Goal: Information Seeking & Learning: Learn about a topic

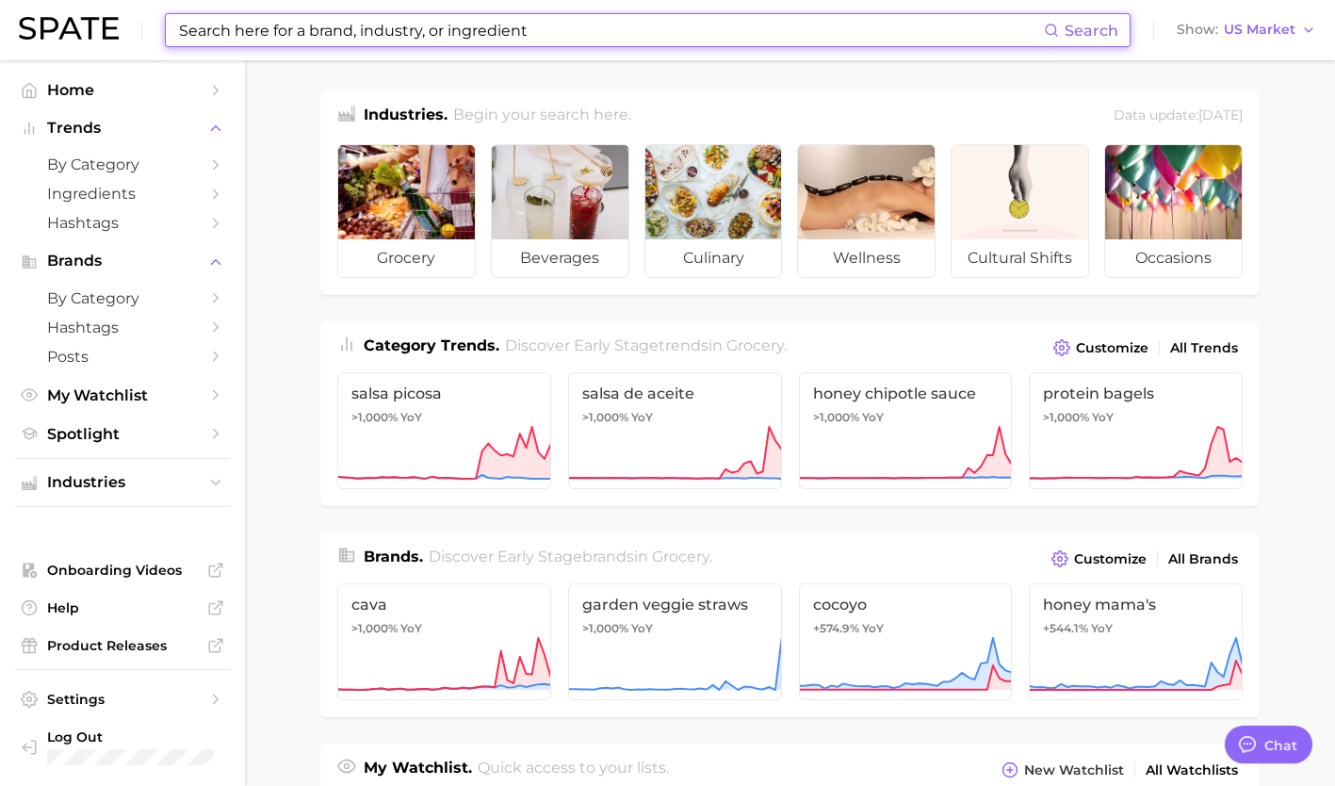
click at [425, 36] on input at bounding box center [610, 30] width 867 height 32
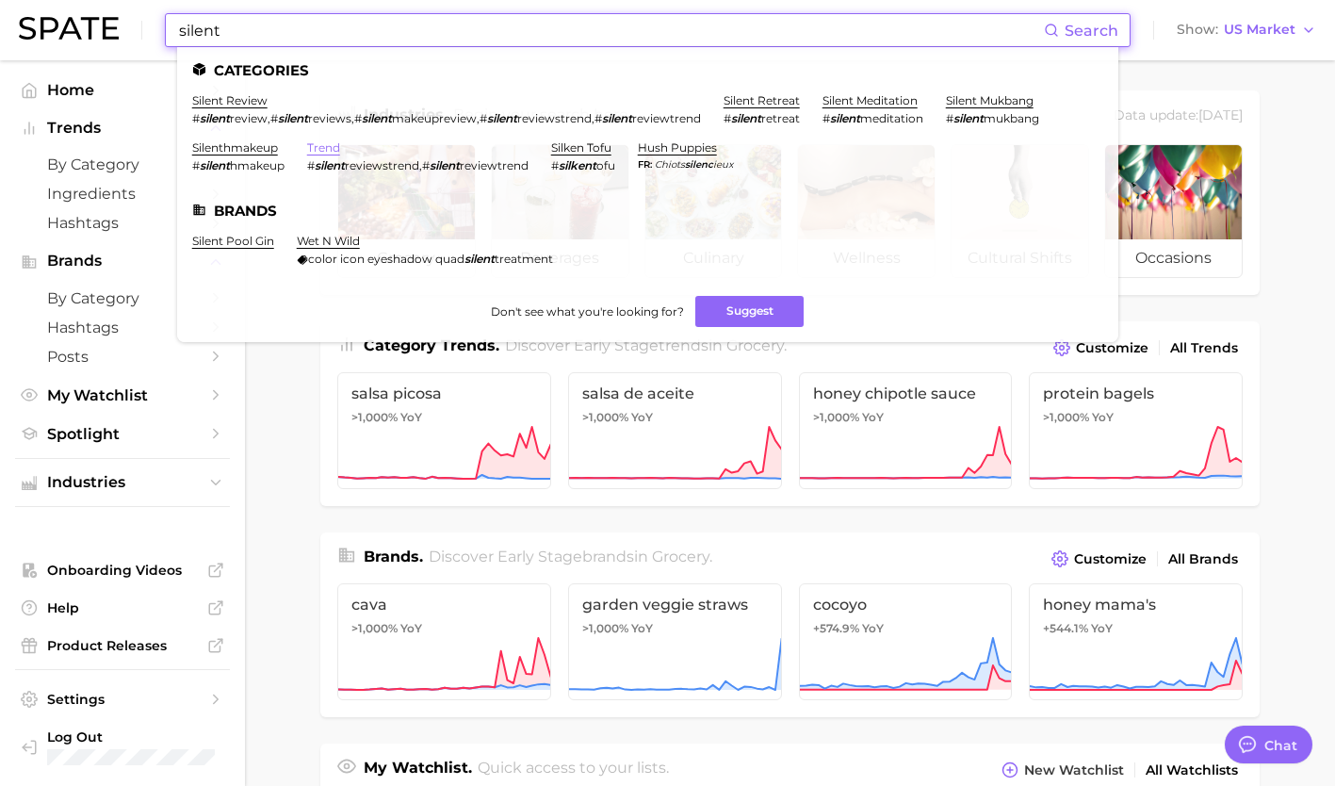
type input "silent"
click at [324, 148] on link "trend" at bounding box center [323, 147] width 33 height 14
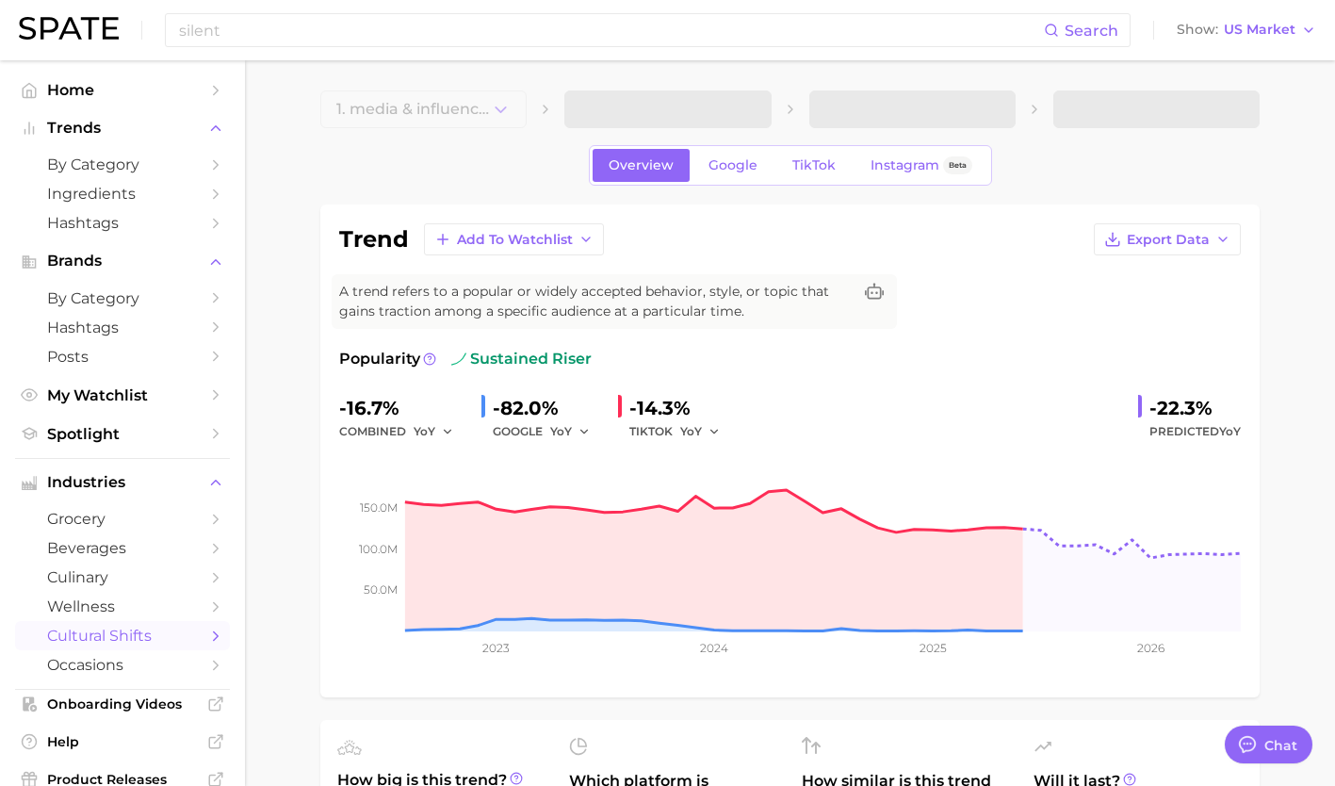
type textarea "x"
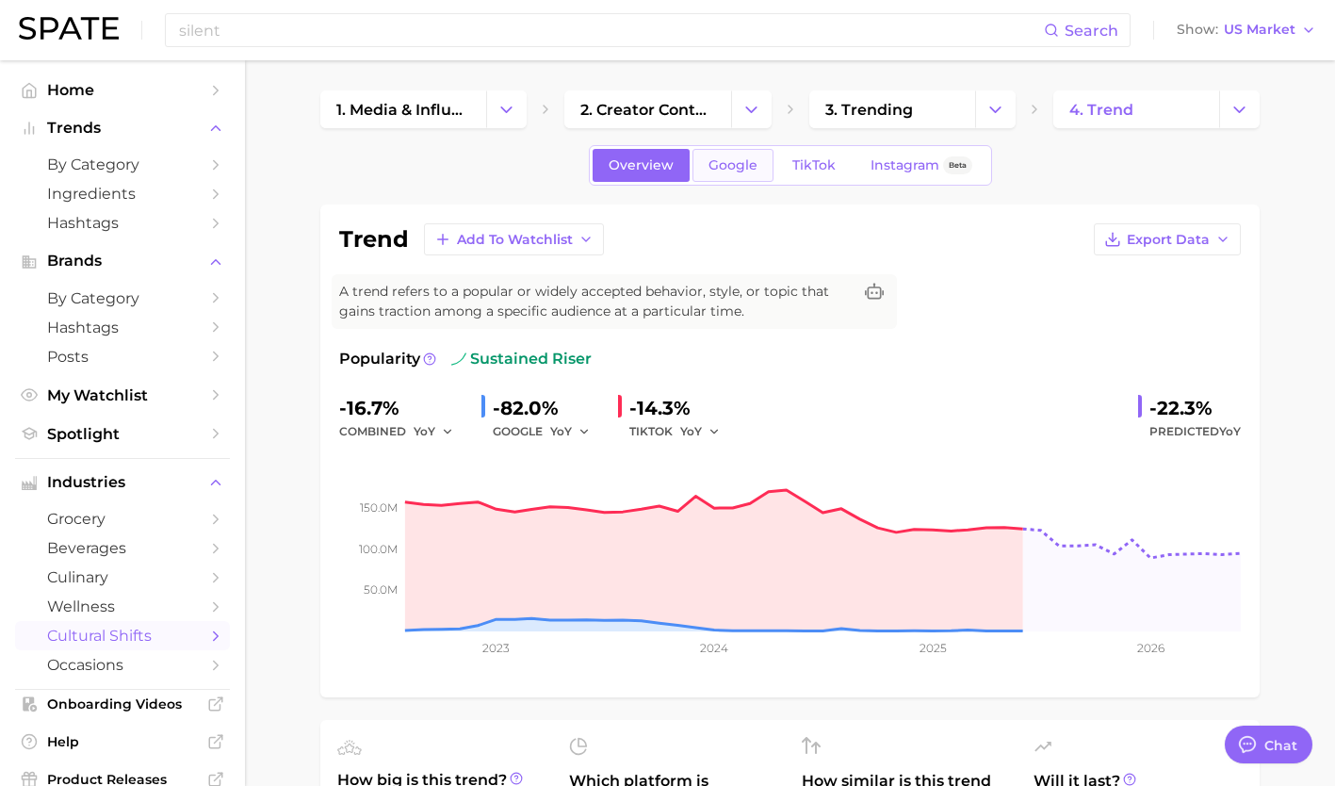
click at [739, 174] on link "Google" at bounding box center [732, 165] width 81 height 33
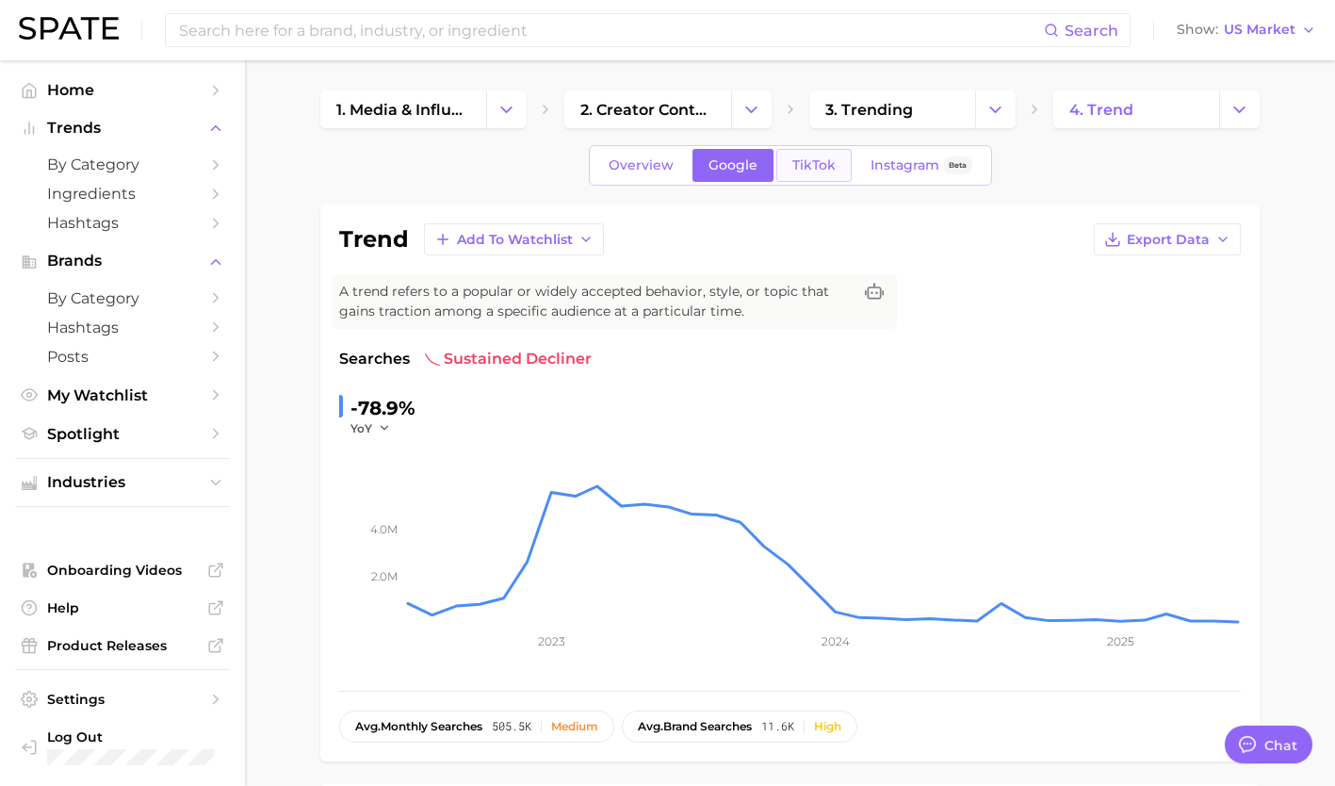
click at [805, 167] on span "TikTok" at bounding box center [813, 165] width 43 height 16
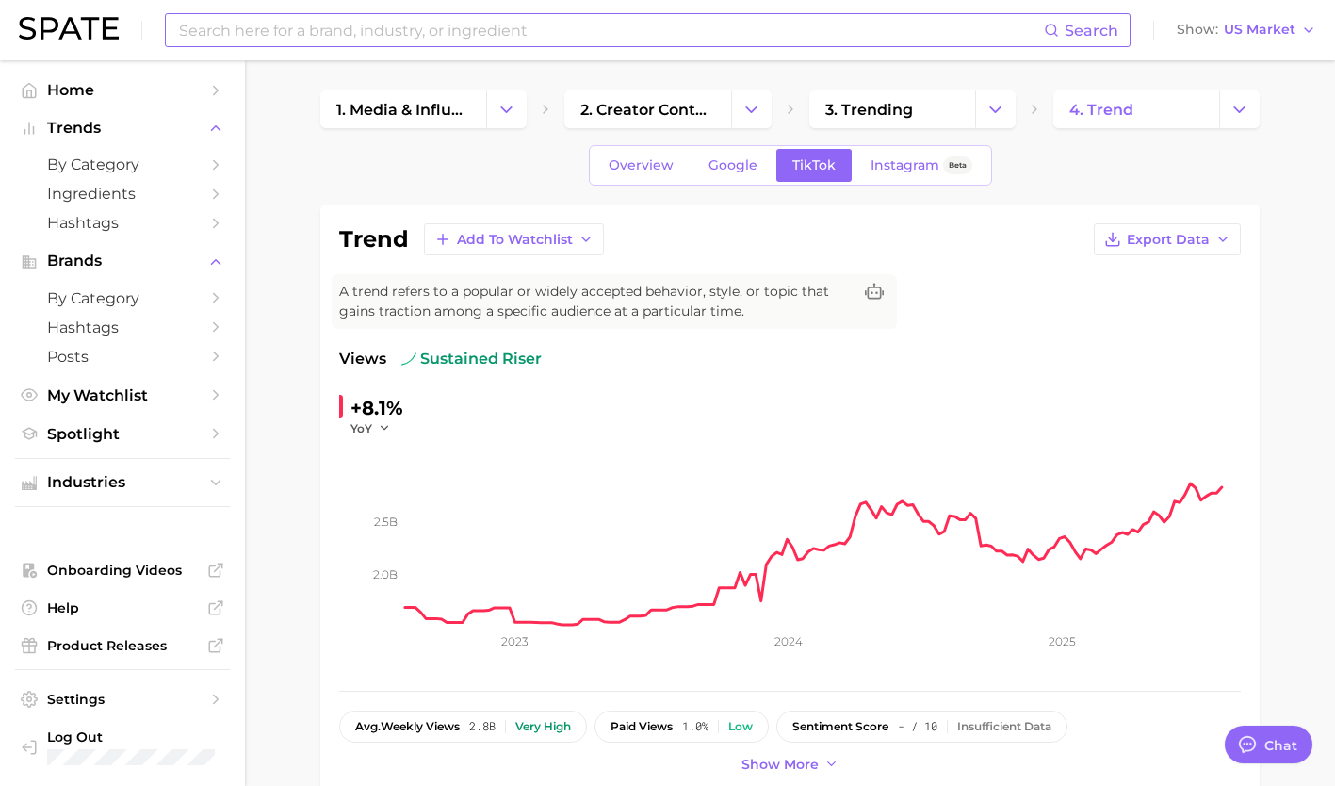
click at [430, 24] on input at bounding box center [610, 30] width 867 height 32
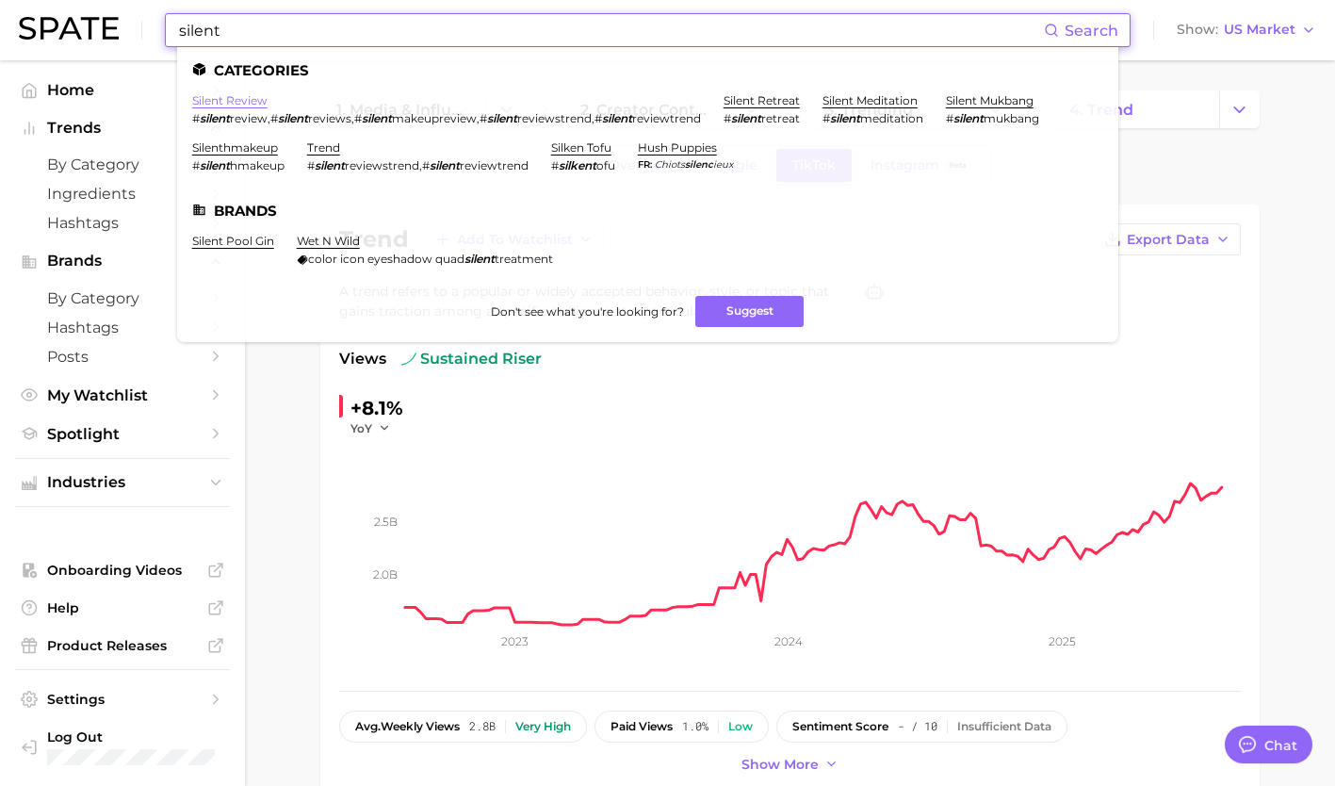
type input "silent"
click at [242, 105] on link "silent review" at bounding box center [229, 100] width 75 height 14
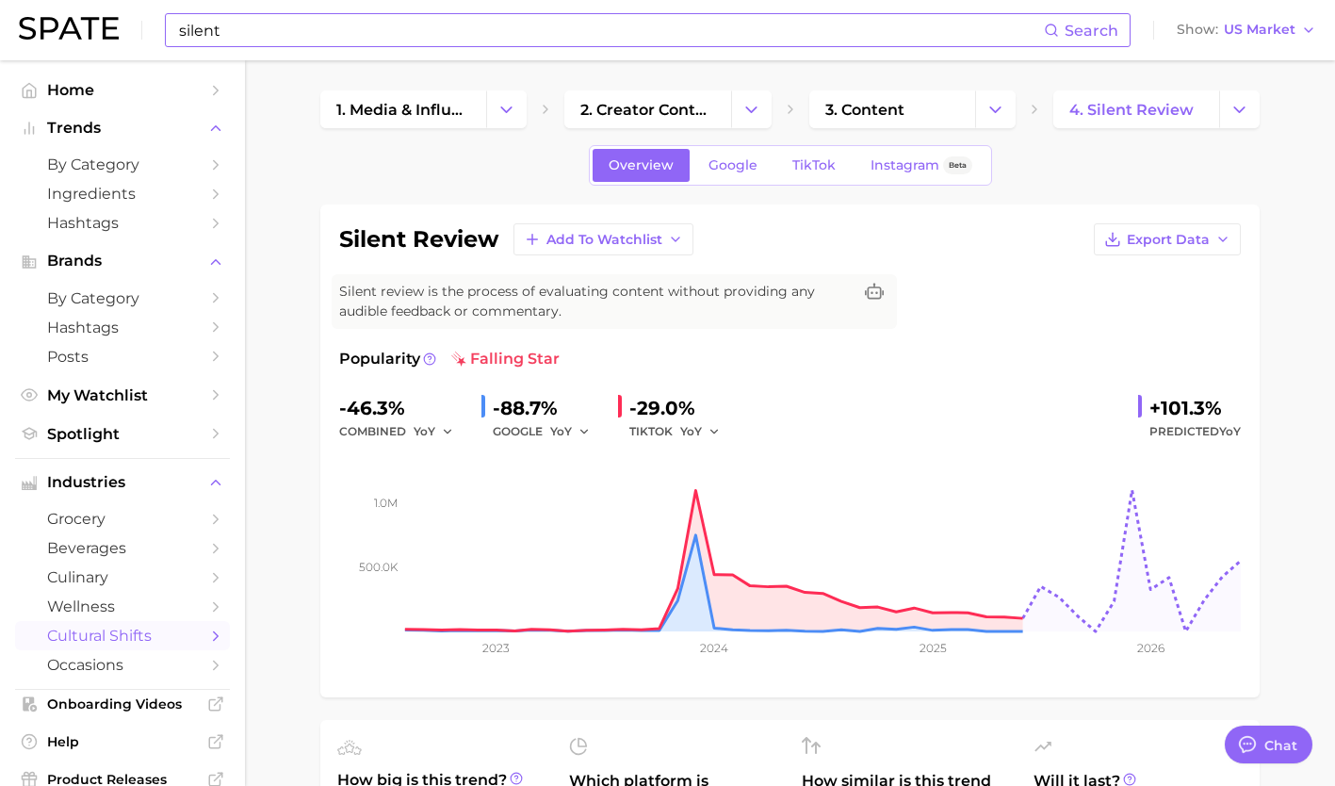
click at [387, 43] on input "silent" at bounding box center [610, 30] width 867 height 32
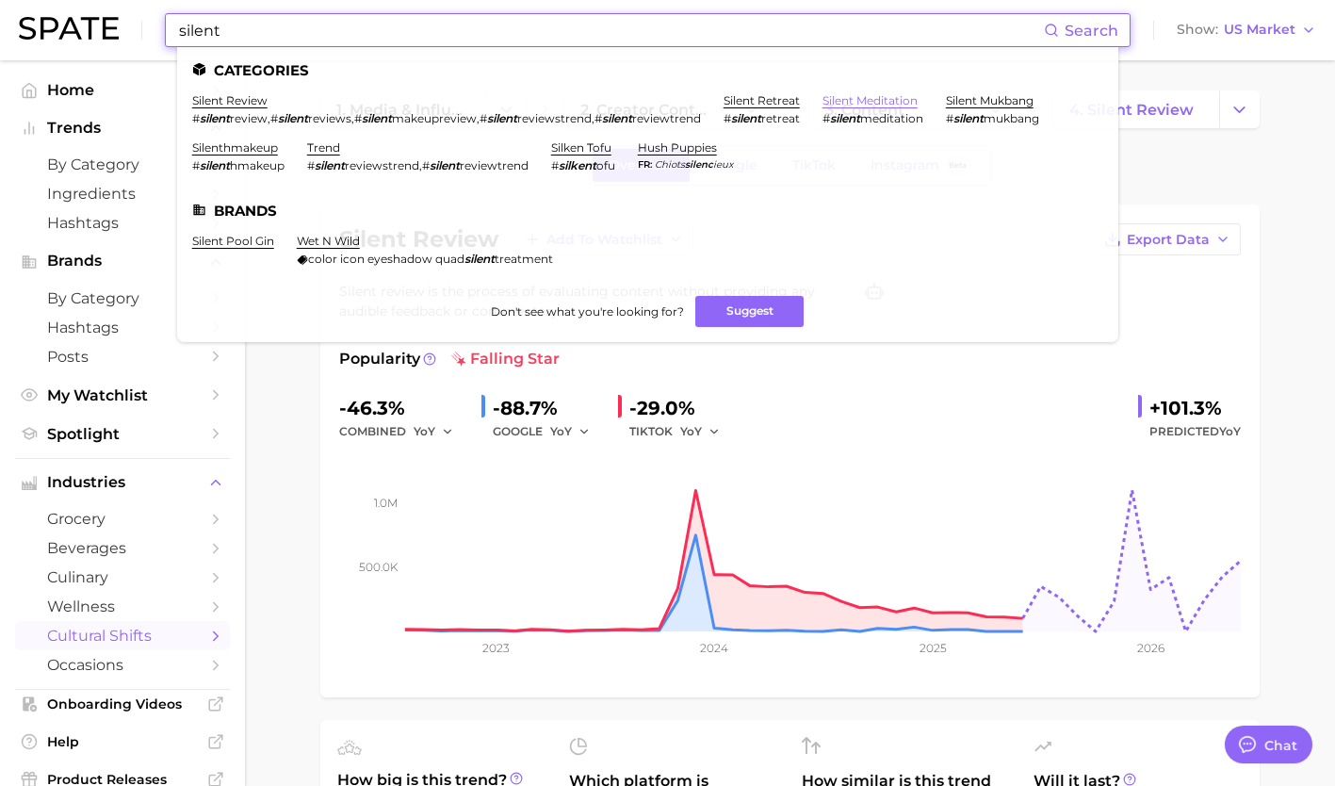
click at [912, 100] on link "silent meditation" at bounding box center [869, 100] width 95 height 14
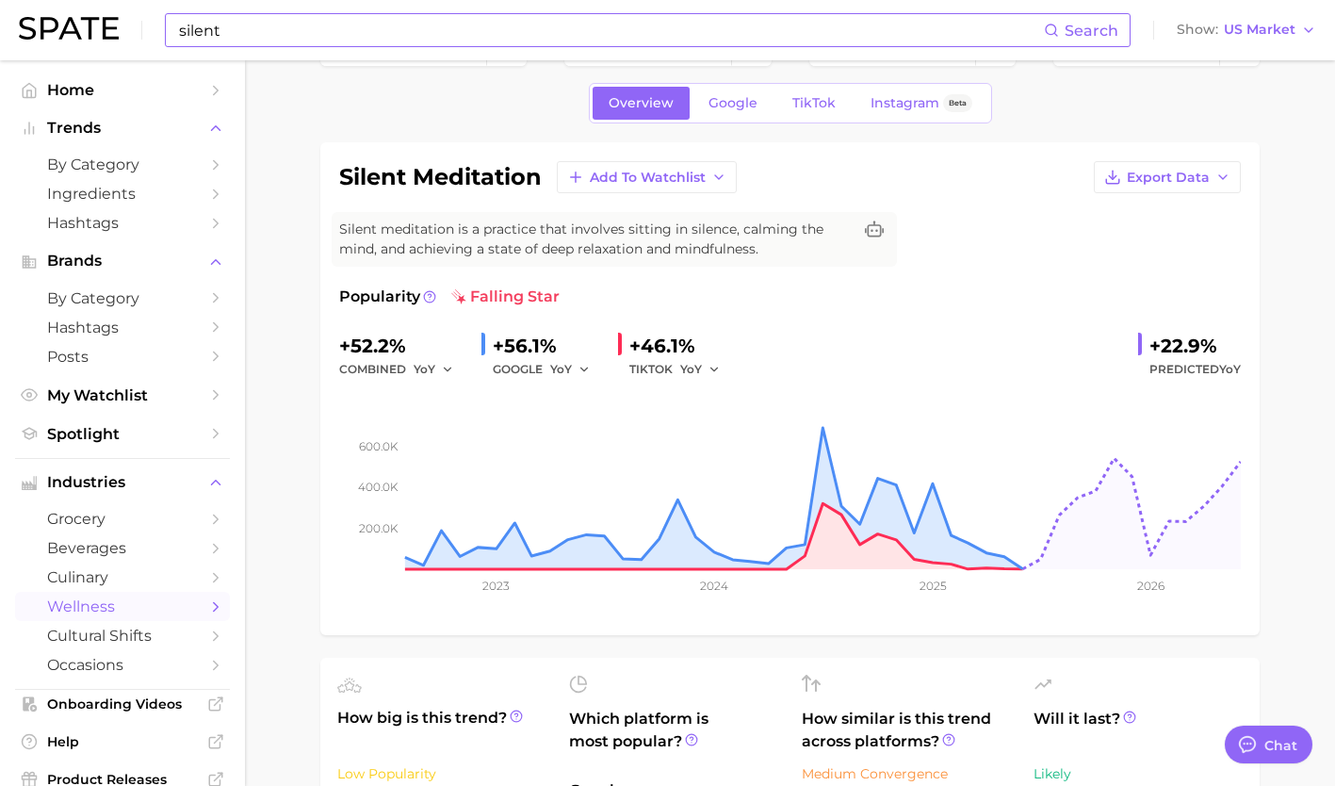
scroll to position [62, 0]
click at [920, 103] on span "Instagram" at bounding box center [904, 103] width 69 height 16
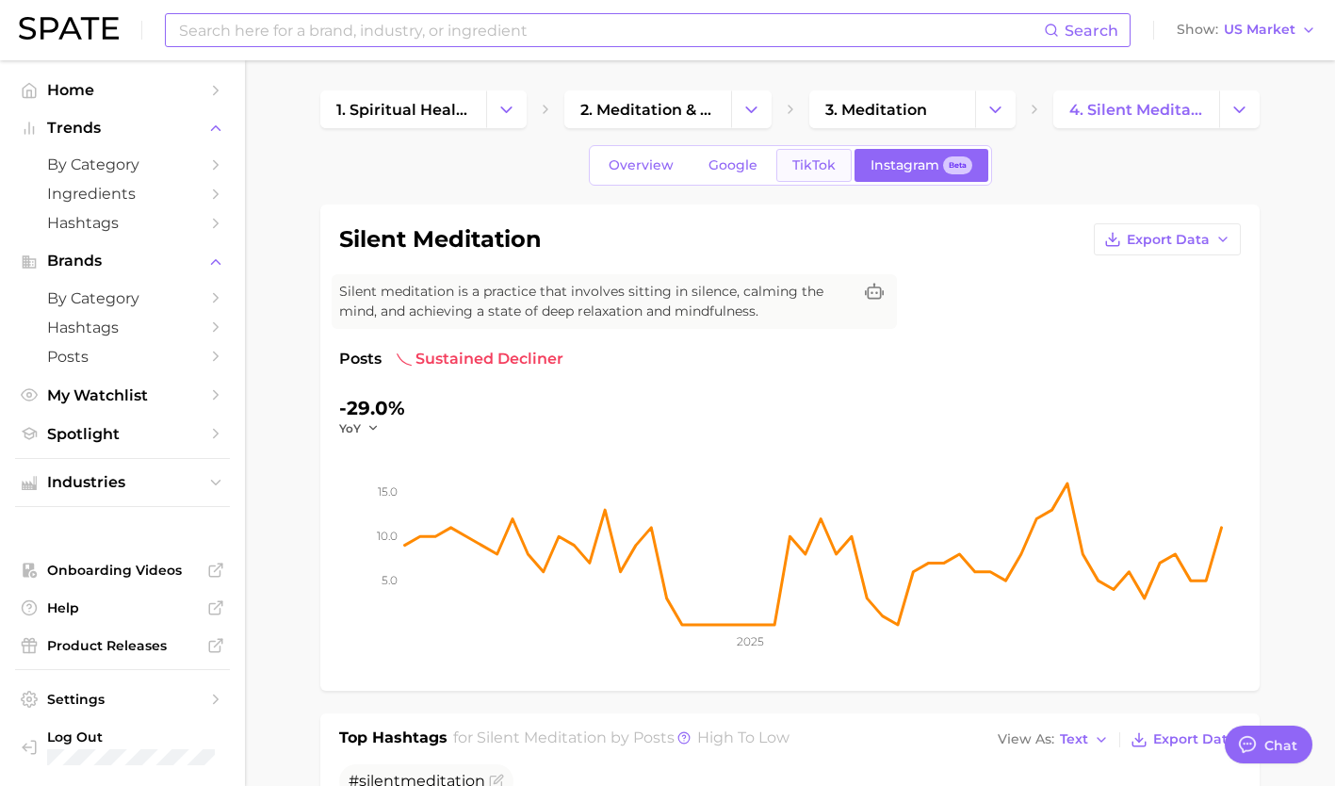
click at [798, 168] on span "TikTok" at bounding box center [813, 165] width 43 height 16
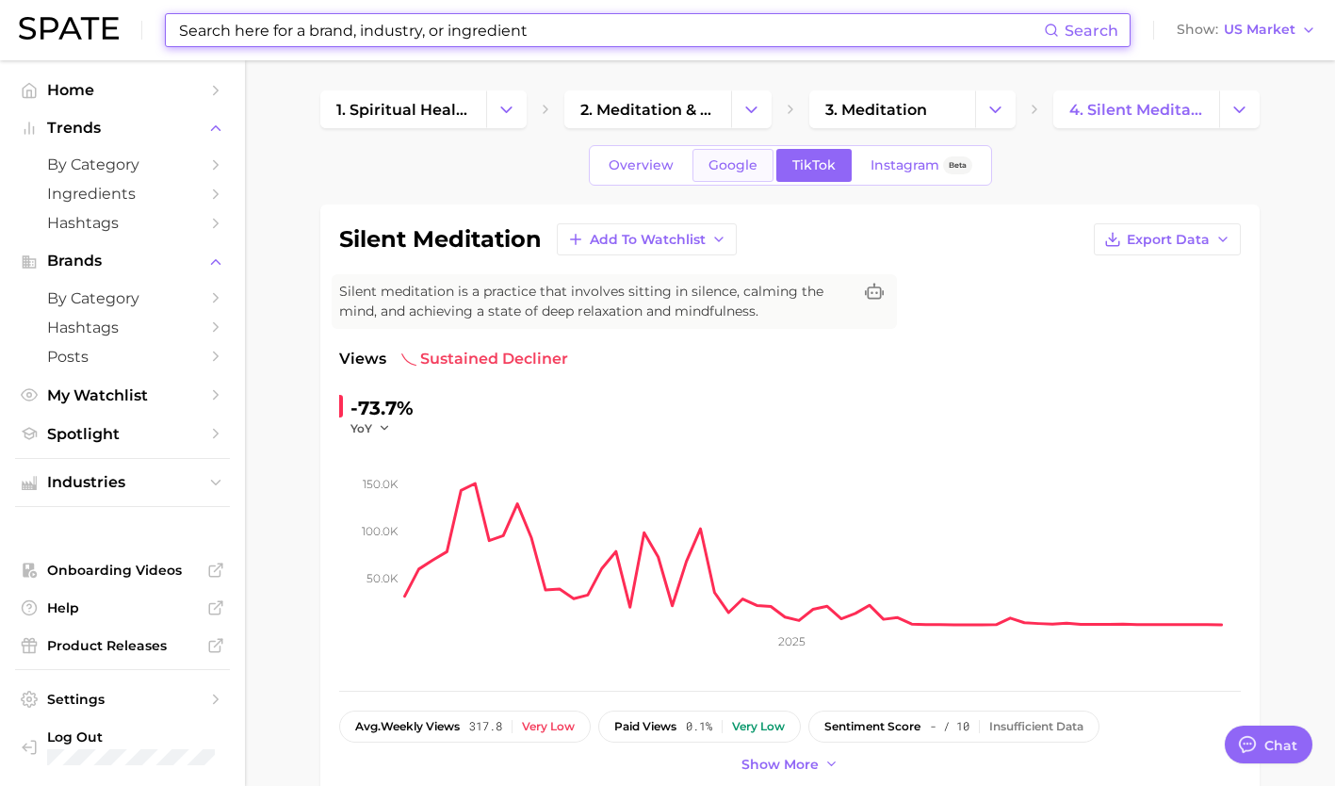
click at [738, 172] on span "Google" at bounding box center [732, 165] width 49 height 16
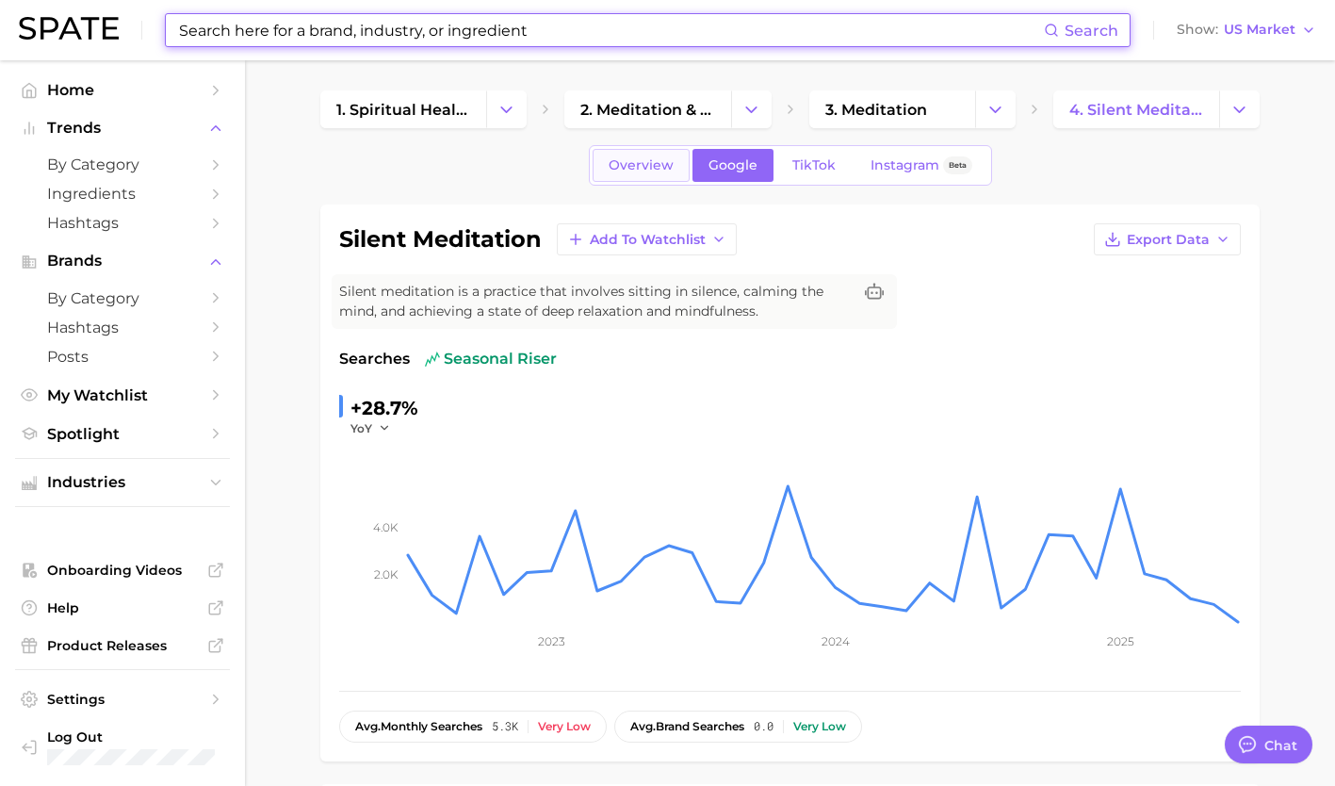
click at [619, 172] on span "Overview" at bounding box center [641, 165] width 65 height 16
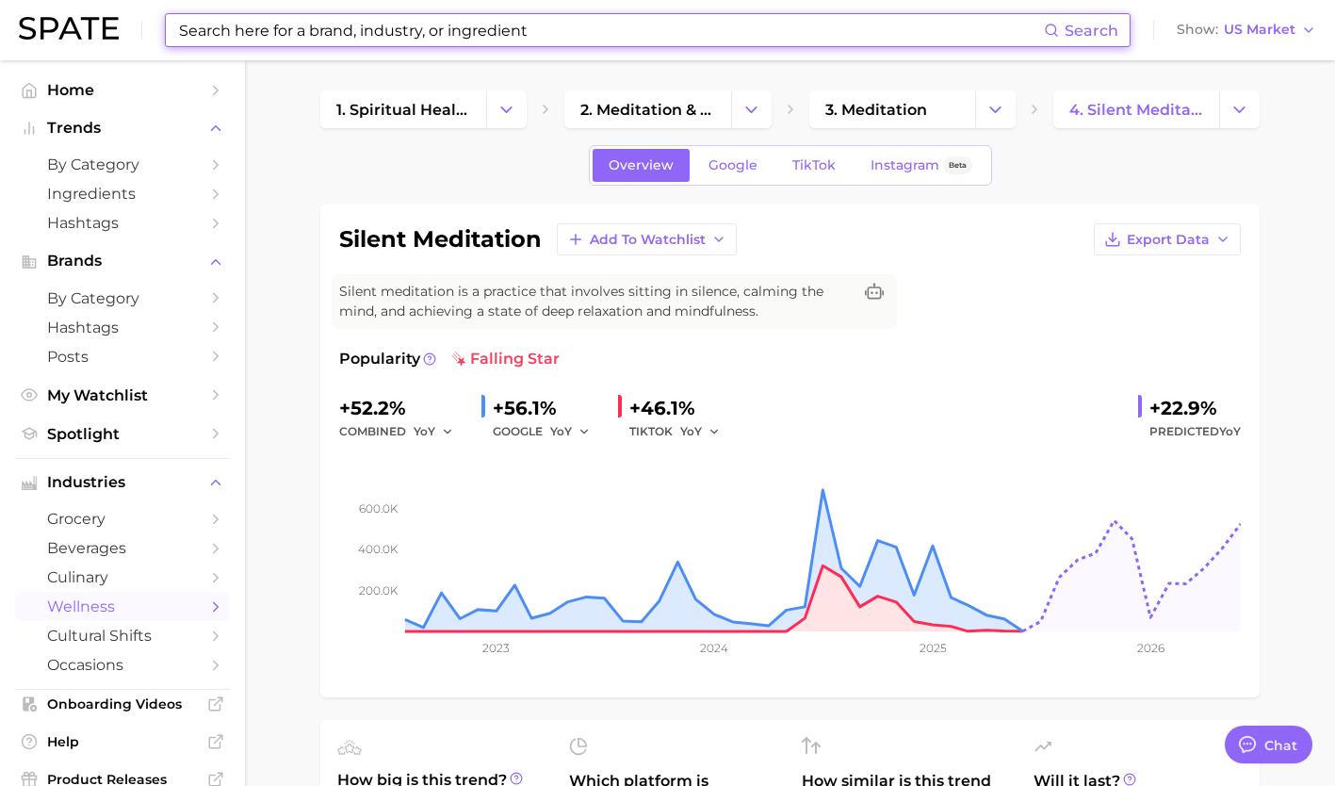
click at [543, 24] on input at bounding box center [610, 30] width 867 height 32
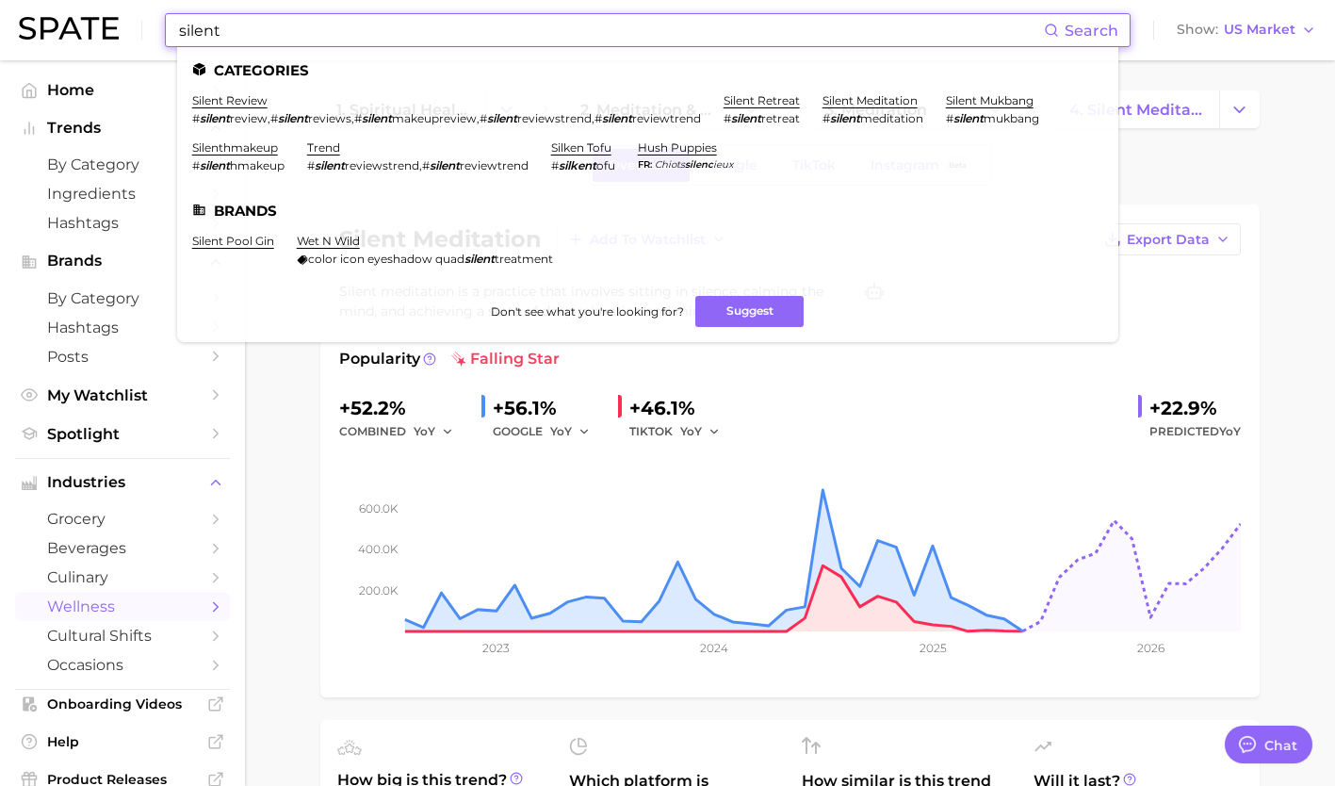
type input "silent"
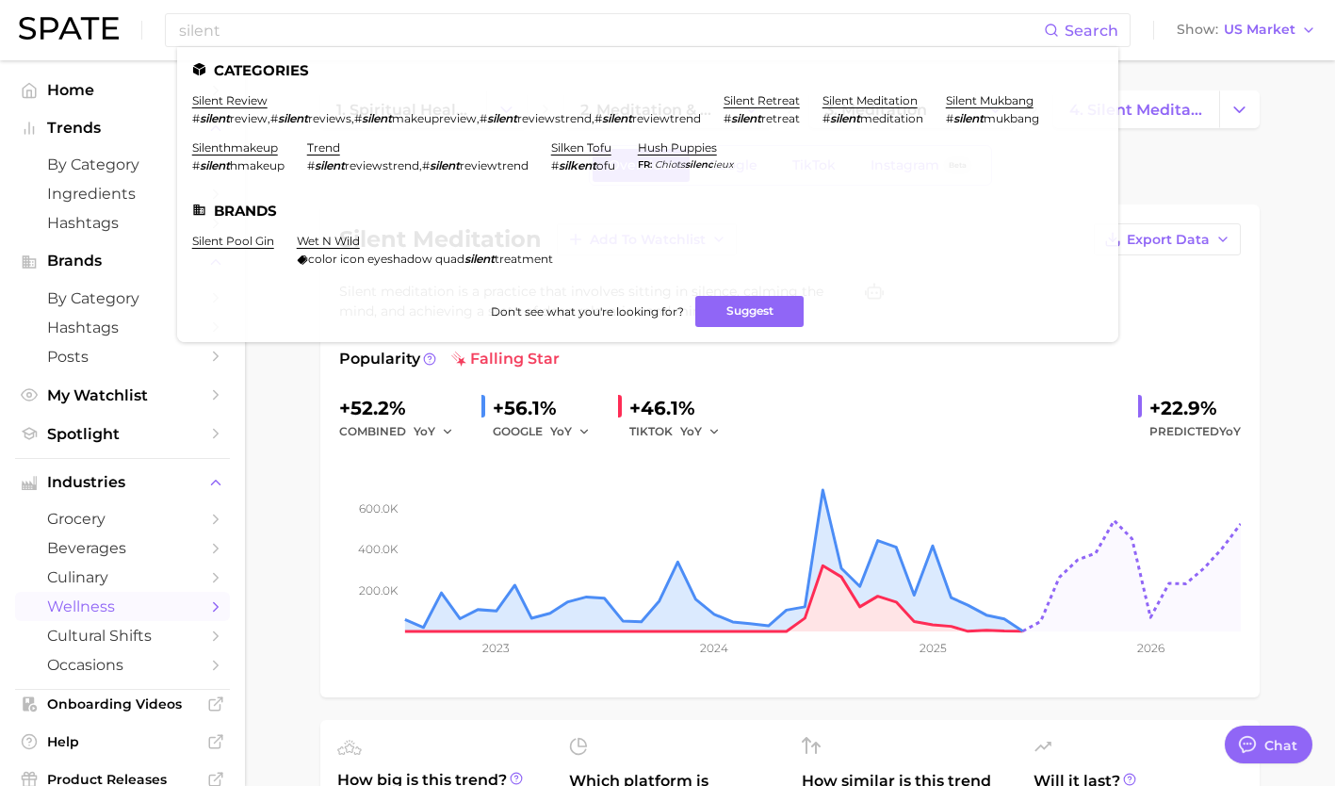
click at [835, 352] on div "Popularity falling star" at bounding box center [790, 359] width 902 height 23
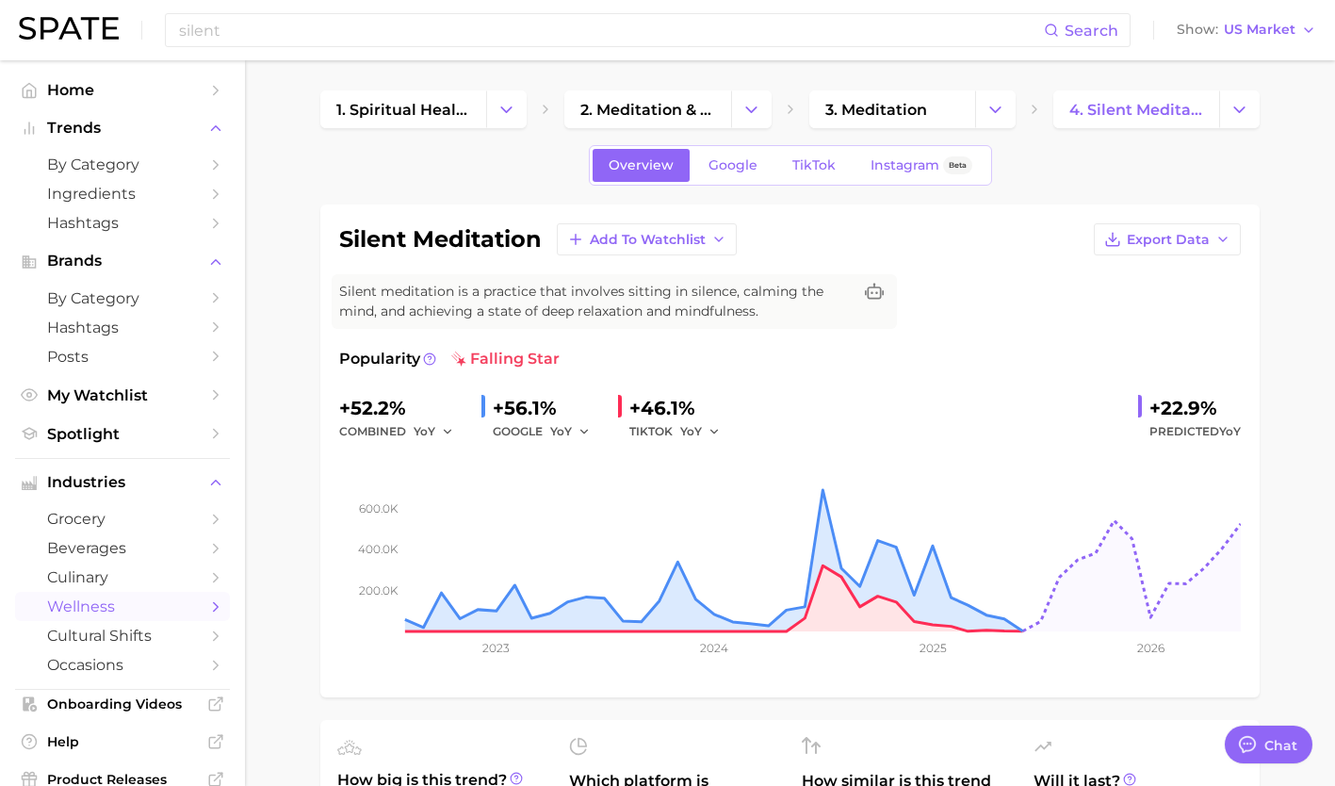
click at [579, 8] on div "silent Search Show US Market" at bounding box center [667, 30] width 1297 height 60
click at [480, 39] on input "silent" at bounding box center [610, 30] width 867 height 32
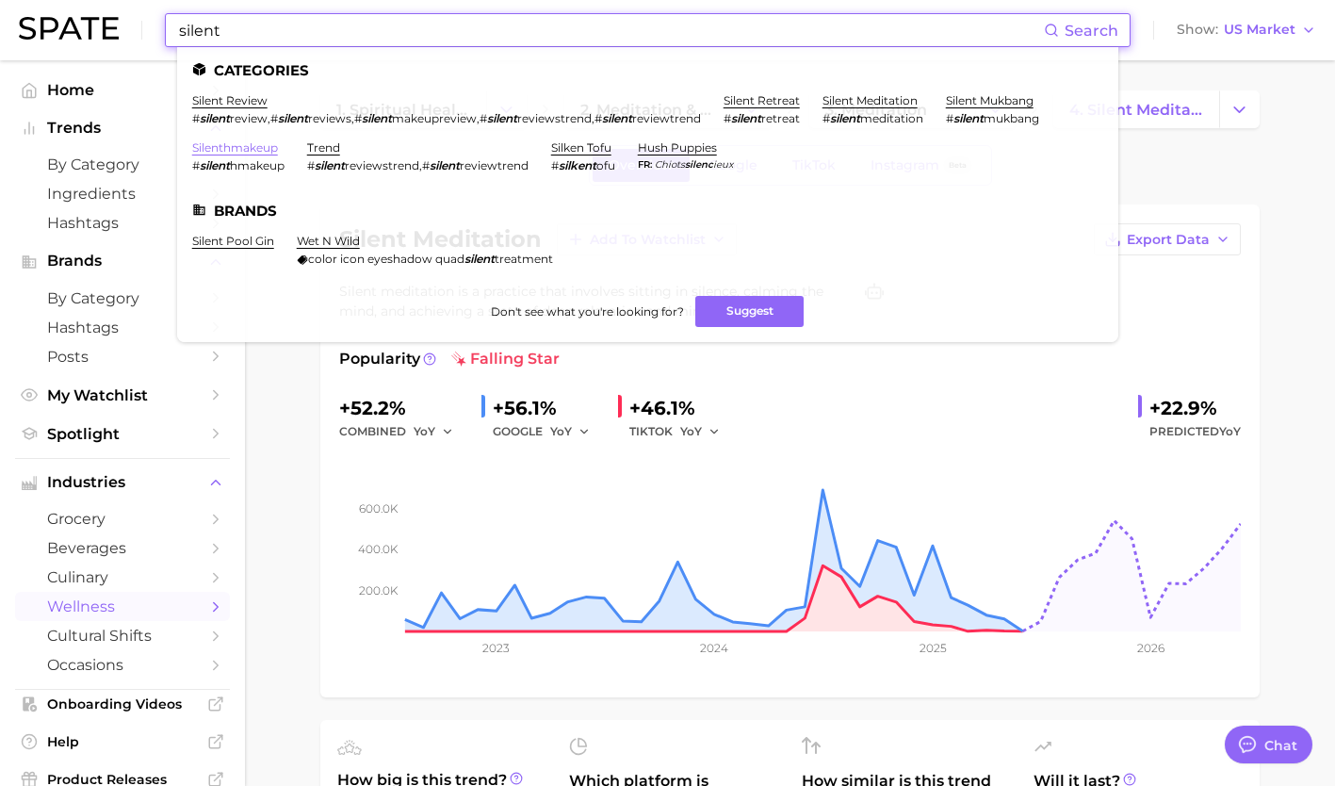
click at [248, 149] on link "silenthmakeup" at bounding box center [235, 147] width 86 height 14
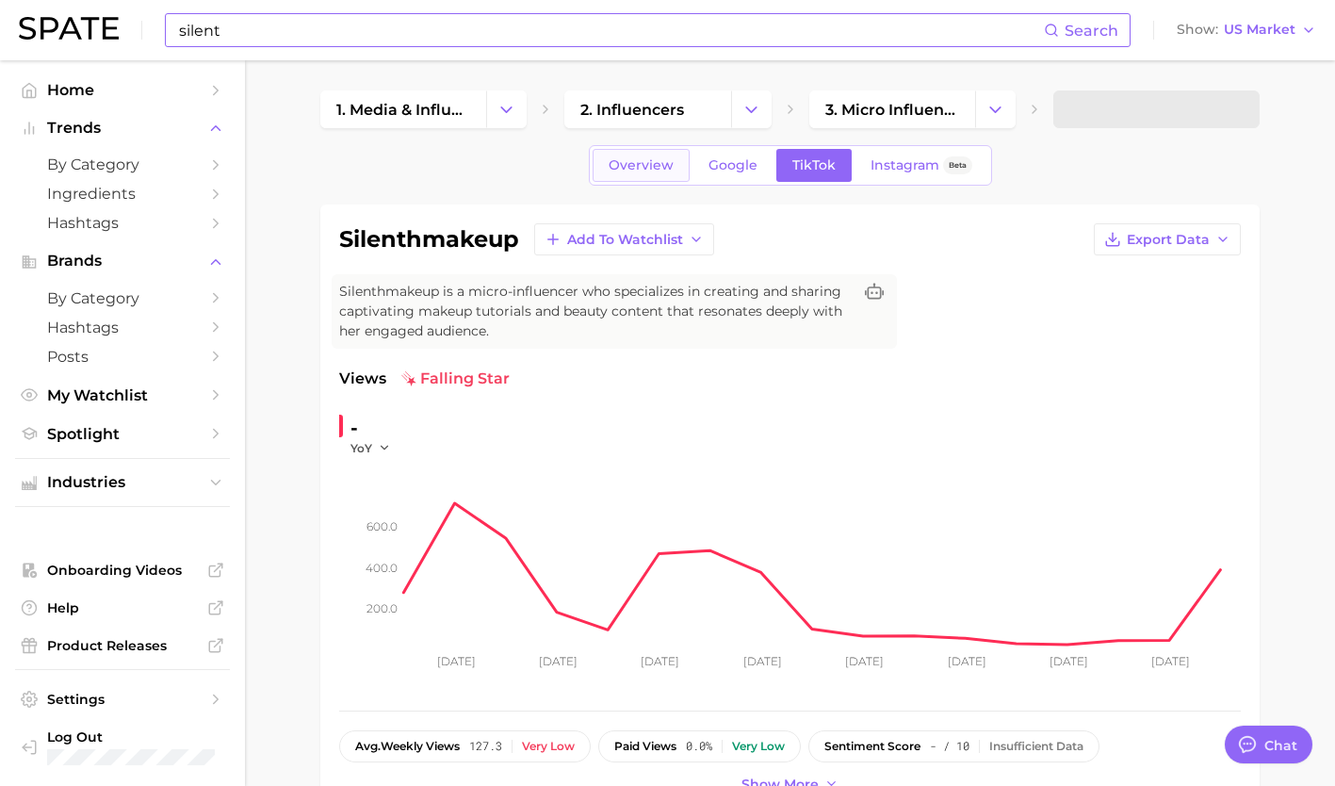
click at [647, 155] on link "Overview" at bounding box center [641, 165] width 97 height 33
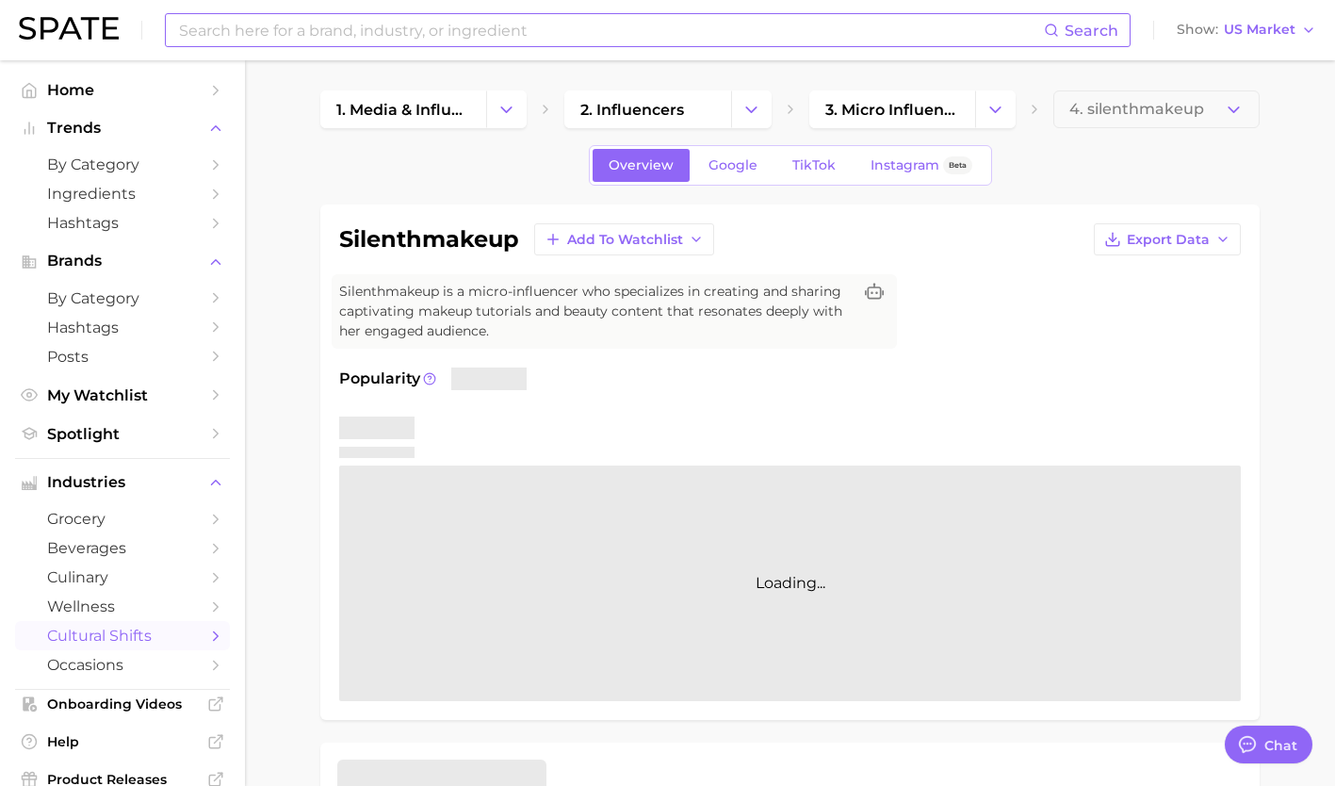
click at [1009, 252] on div "silenthmakeup Add to Watchlist Export Data" at bounding box center [790, 239] width 902 height 32
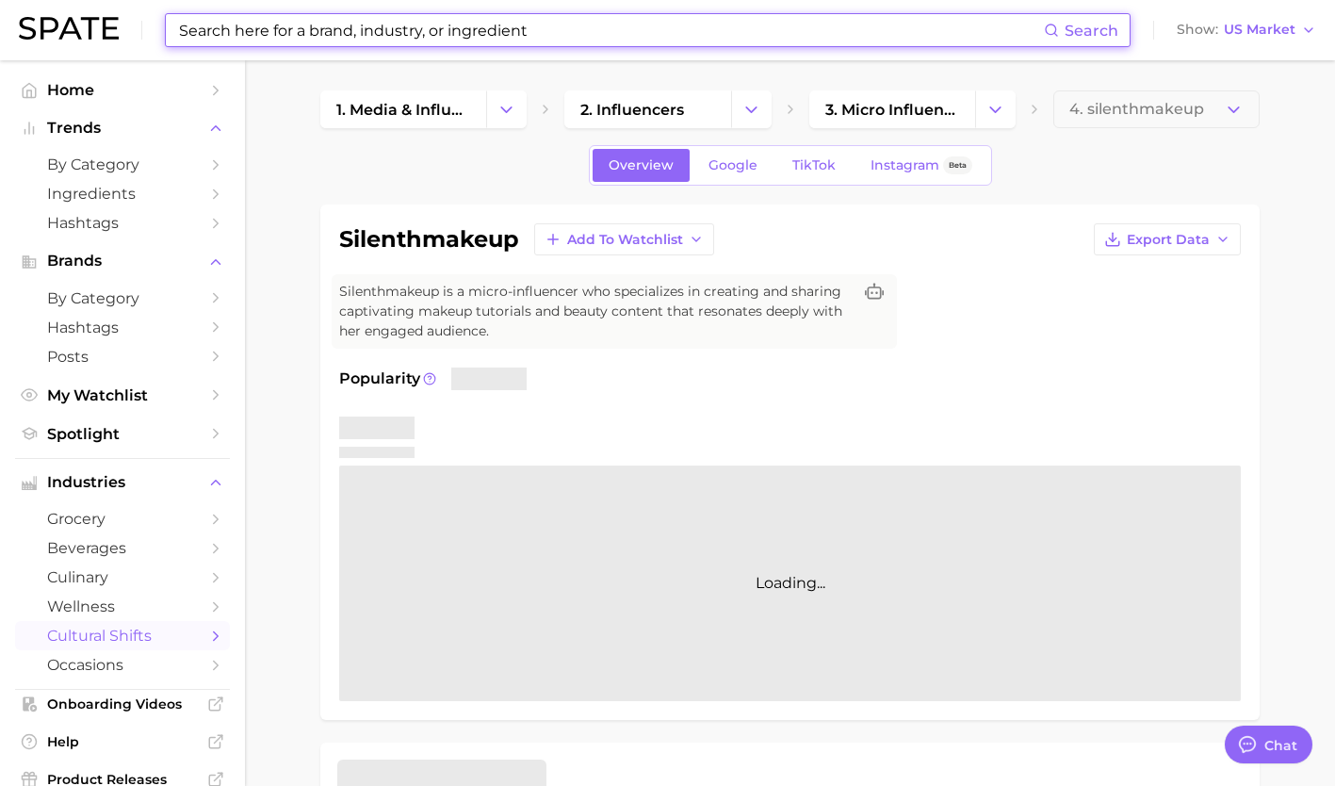
click at [435, 26] on input at bounding box center [610, 30] width 867 height 32
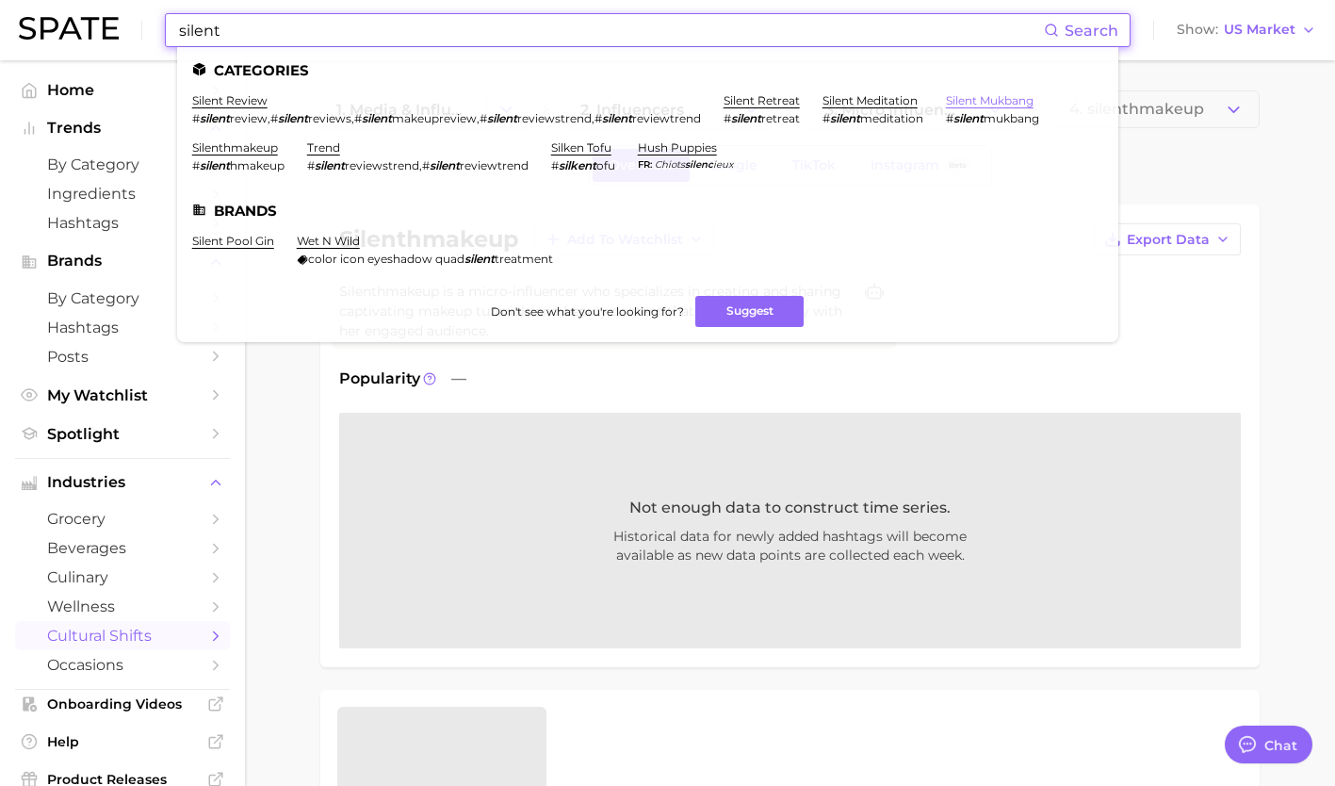
type input "silent"
click at [1030, 95] on link "silent mukbang" at bounding box center [990, 100] width 88 height 14
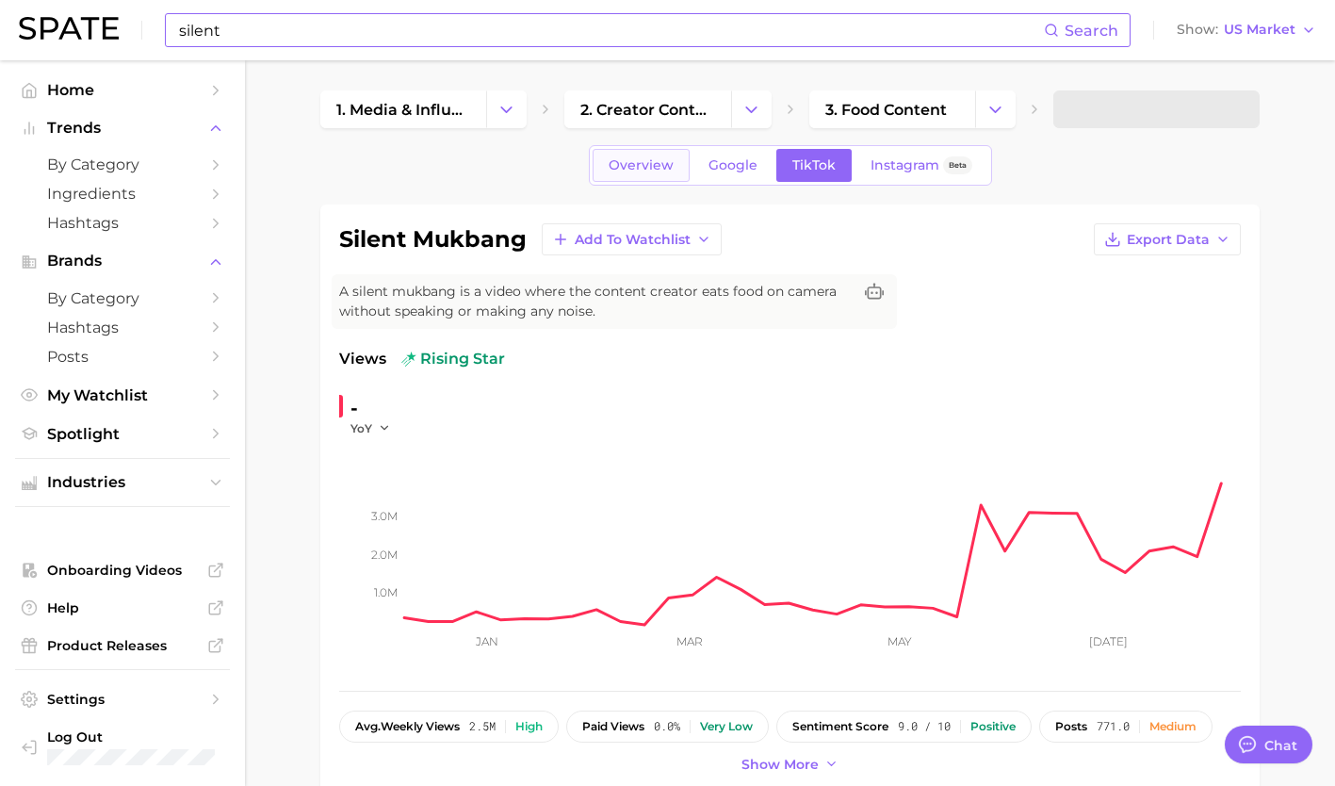
click at [642, 171] on span "Overview" at bounding box center [641, 165] width 65 height 16
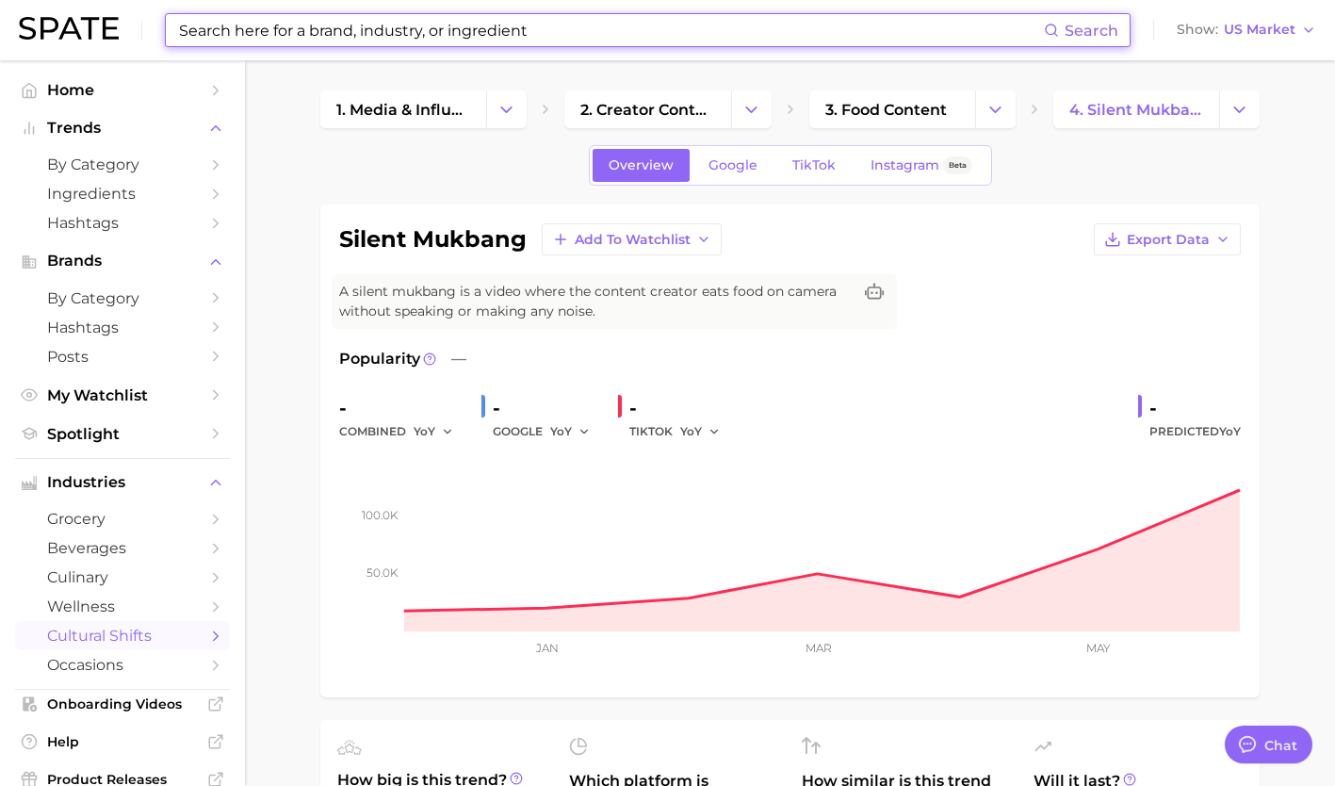
click at [514, 31] on input at bounding box center [610, 30] width 867 height 32
click at [480, 21] on input at bounding box center [610, 30] width 867 height 32
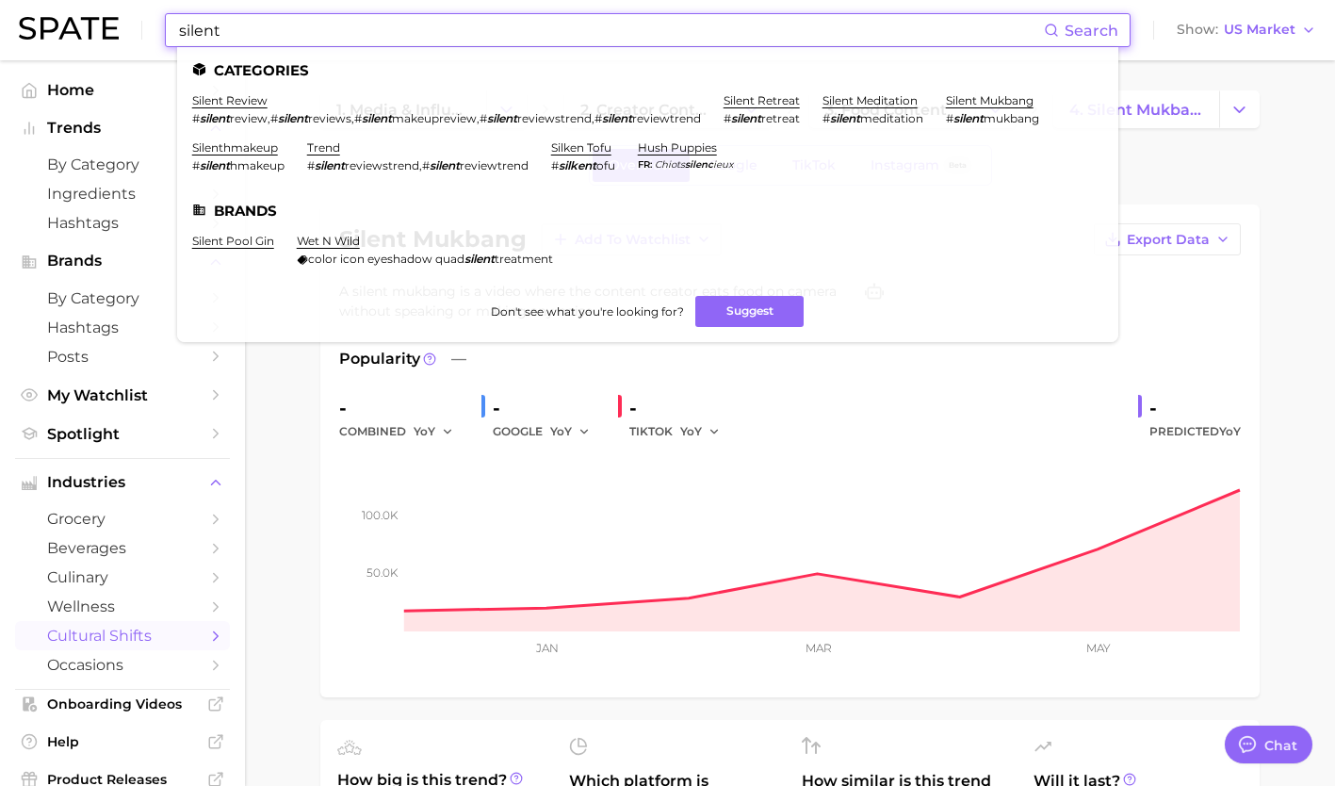
type input "silent"
click at [782, 92] on ul "Categories silent review # silent review , # silent reviews , # silent makeupre…" at bounding box center [647, 194] width 941 height 295
click at [778, 100] on link "silent retreat" at bounding box center [761, 100] width 76 height 14
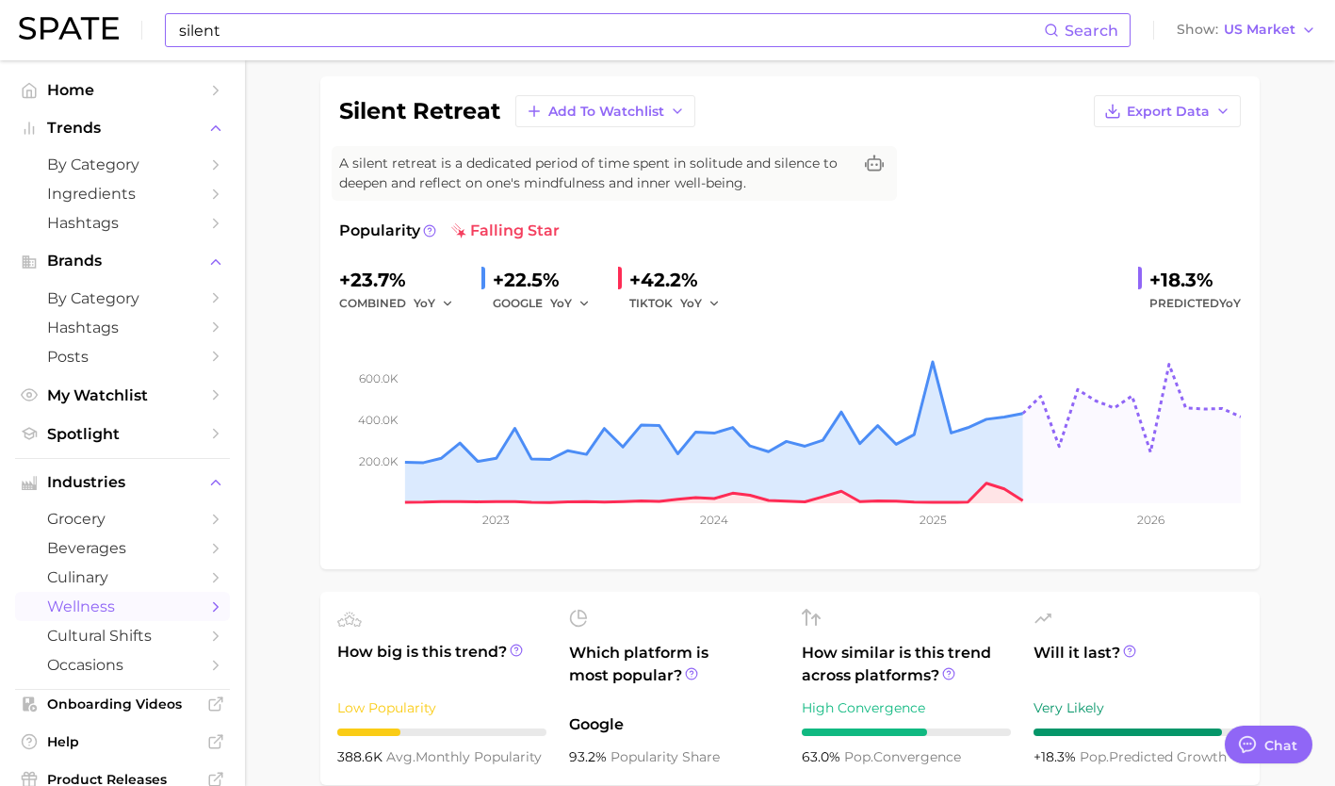
scroll to position [127, 0]
